Goal: Understand process/instructions: Learn how to perform a task or action

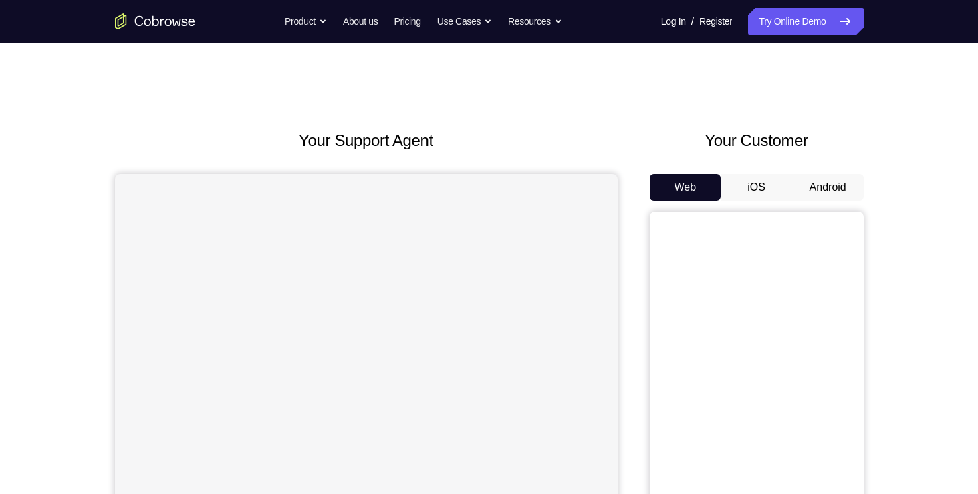
click at [817, 189] on button "Android" at bounding box center [829, 187] width 72 height 27
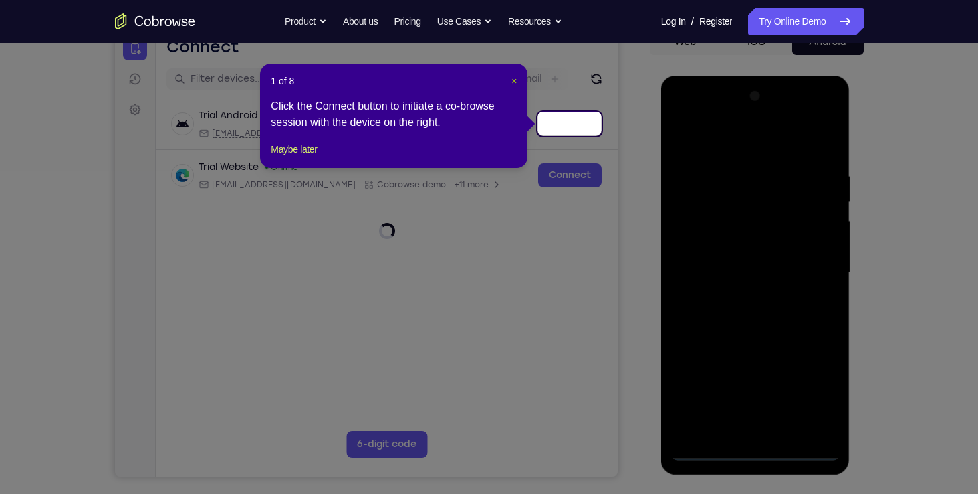
click at [516, 79] on span "×" at bounding box center [514, 81] width 5 height 11
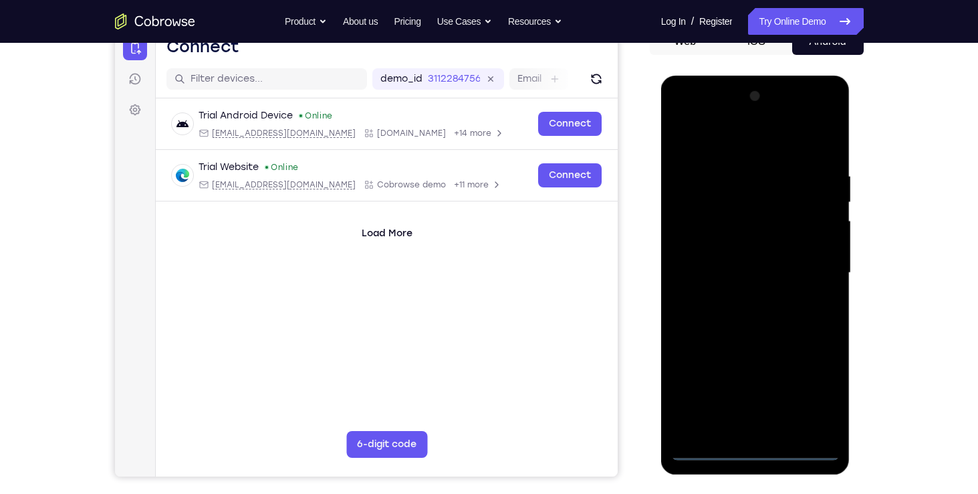
click at [751, 448] on div at bounding box center [756, 273] width 169 height 375
click at [811, 401] on div at bounding box center [756, 273] width 169 height 375
click at [811, 384] on div at bounding box center [756, 273] width 169 height 375
click at [758, 141] on div at bounding box center [756, 273] width 169 height 375
click at [805, 258] on div at bounding box center [756, 273] width 169 height 375
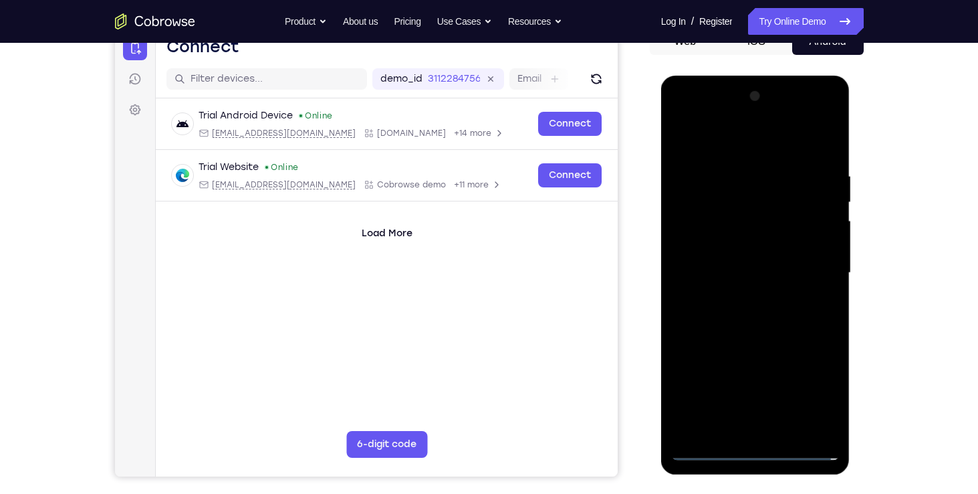
click at [741, 295] on div at bounding box center [756, 273] width 169 height 375
click at [736, 262] on div at bounding box center [756, 273] width 169 height 375
click at [733, 240] on div at bounding box center [756, 273] width 169 height 375
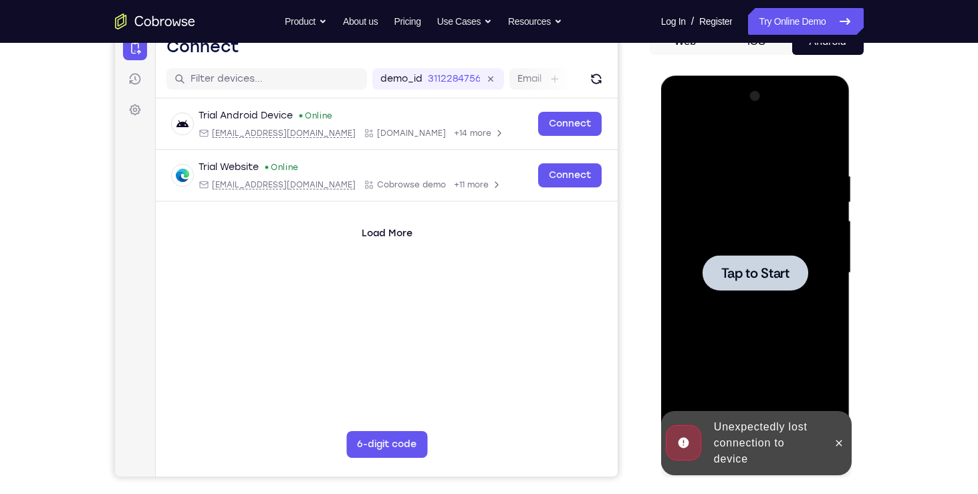
click at [742, 275] on span "Tap to Start" at bounding box center [756, 272] width 68 height 13
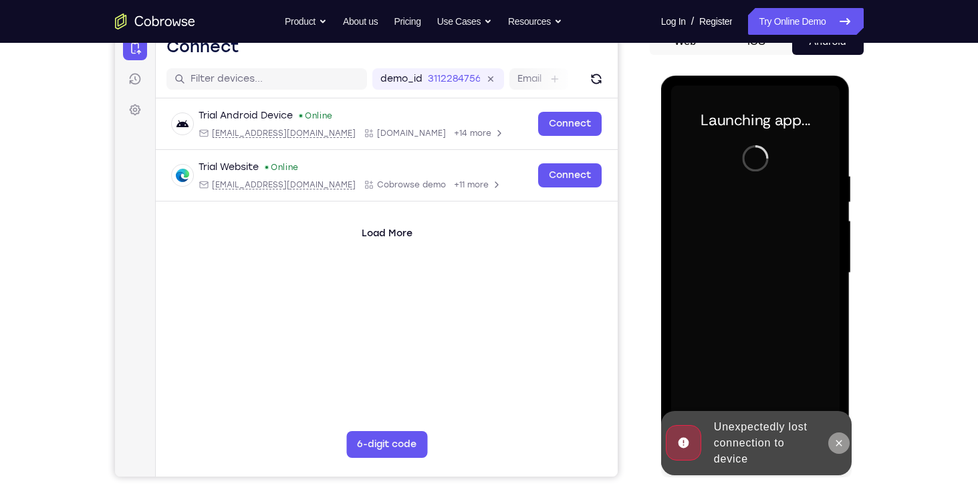
click at [843, 446] on icon at bounding box center [839, 442] width 11 height 11
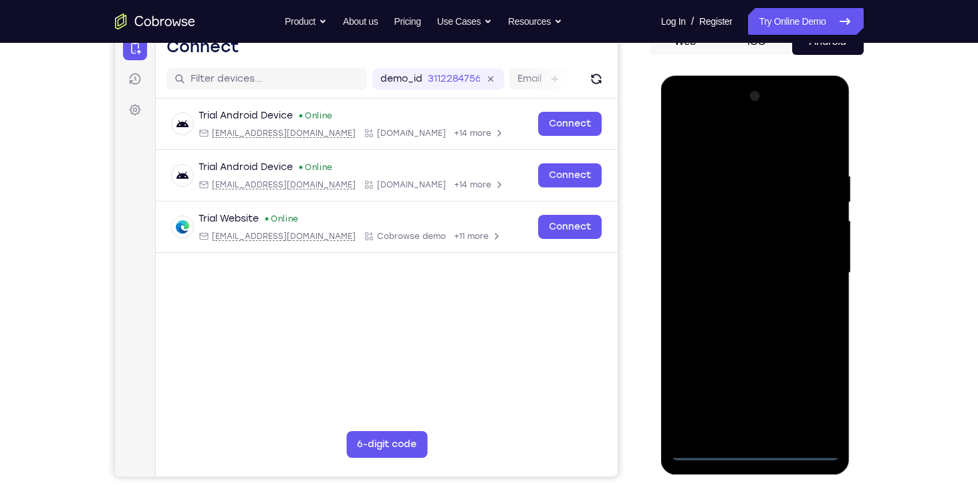
click at [754, 441] on div at bounding box center [756, 273] width 169 height 375
click at [754, 447] on div at bounding box center [756, 273] width 169 height 375
drag, startPoint x: 754, startPoint y: 447, endPoint x: 728, endPoint y: 213, distance: 235.5
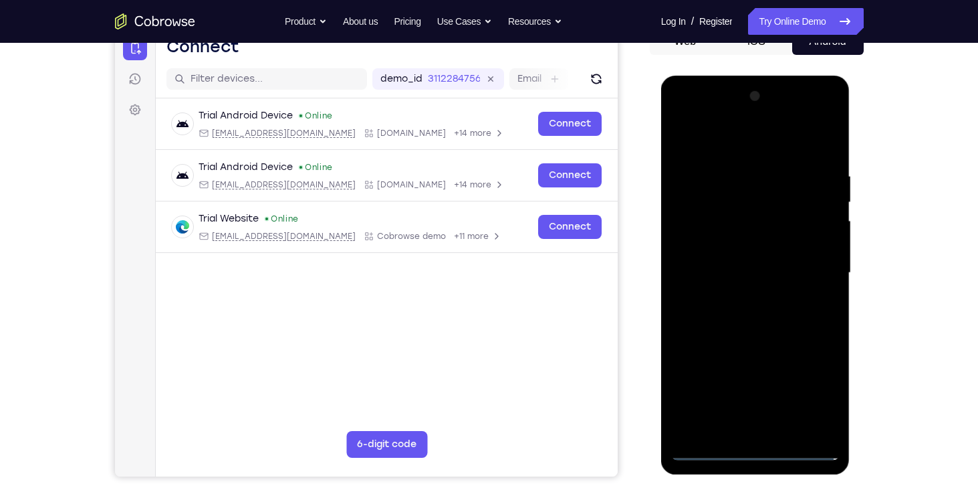
click at [728, 213] on div at bounding box center [756, 273] width 169 height 375
click at [809, 395] on div at bounding box center [756, 273] width 169 height 375
click at [760, 148] on div at bounding box center [756, 273] width 169 height 375
click at [815, 261] on div at bounding box center [756, 273] width 169 height 375
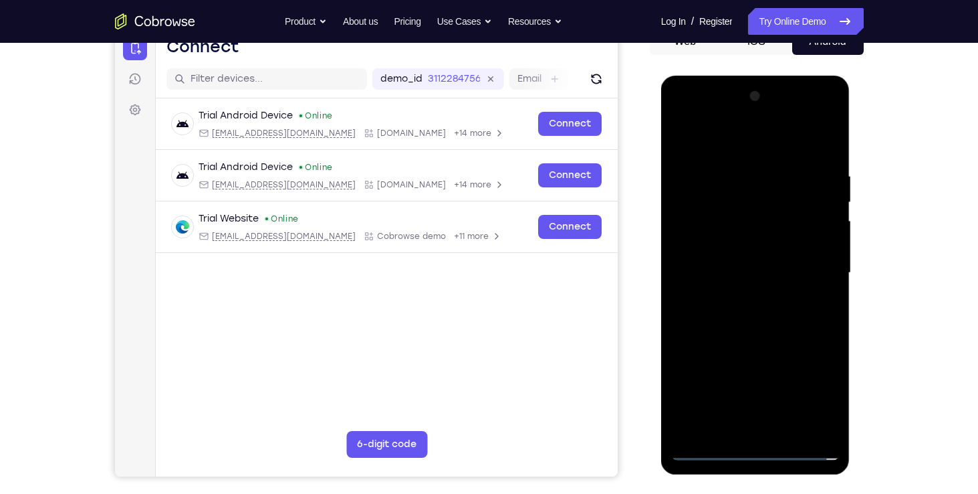
click at [739, 292] on div at bounding box center [756, 273] width 169 height 375
click at [714, 251] on div at bounding box center [756, 273] width 169 height 375
click at [720, 245] on div at bounding box center [756, 273] width 169 height 375
click at [824, 243] on div at bounding box center [756, 273] width 169 height 375
click at [783, 272] on div at bounding box center [756, 273] width 169 height 375
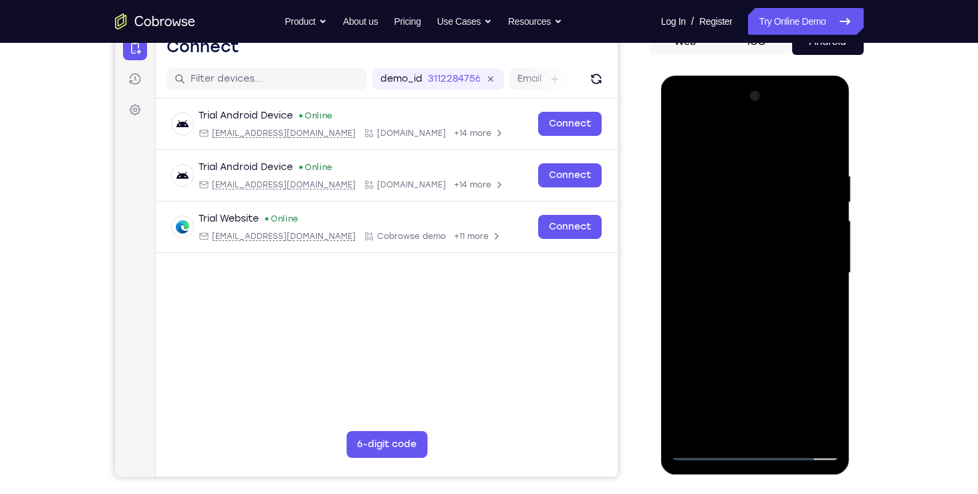
click at [768, 314] on div at bounding box center [756, 273] width 169 height 375
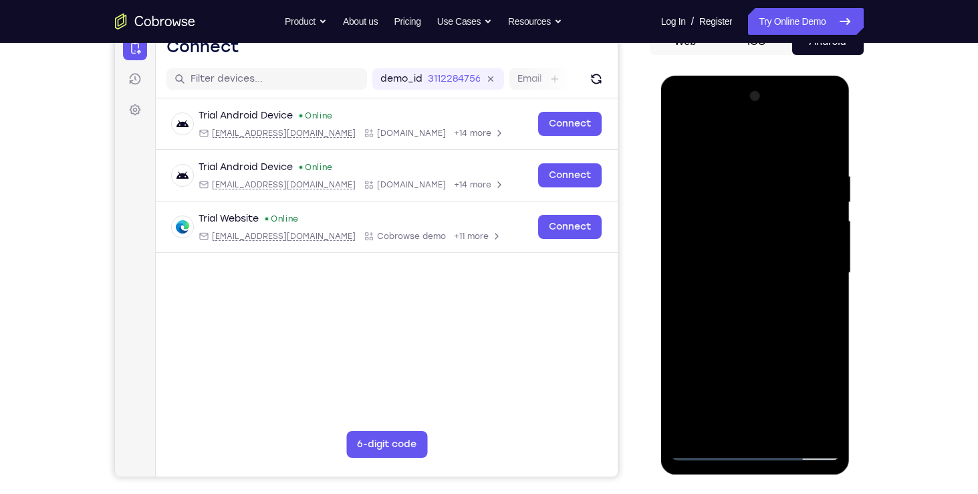
click at [755, 316] on div at bounding box center [756, 273] width 169 height 375
click at [752, 312] on div at bounding box center [756, 273] width 169 height 375
click at [764, 288] on div at bounding box center [756, 273] width 169 height 375
click at [763, 264] on div at bounding box center [756, 273] width 169 height 375
click at [762, 273] on div at bounding box center [756, 273] width 169 height 375
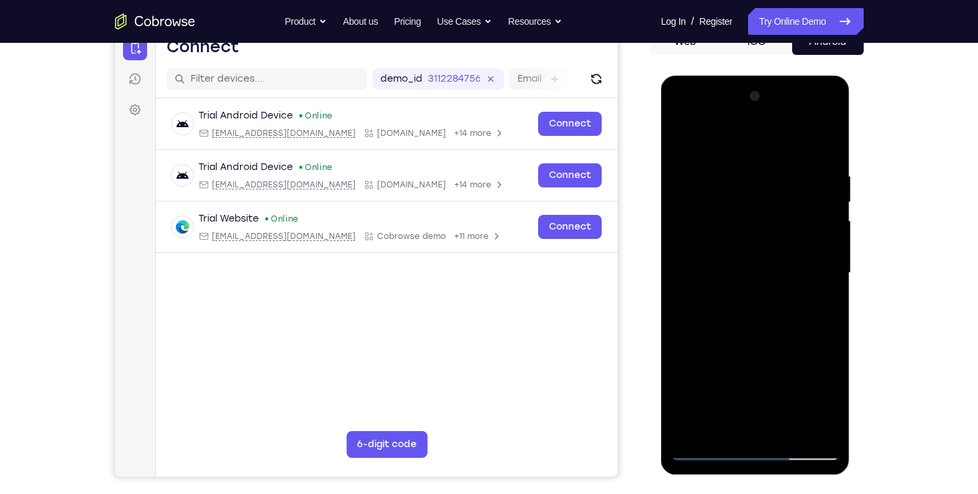
click at [755, 312] on div at bounding box center [756, 273] width 169 height 375
